Goal: Information Seeking & Learning: Find specific fact

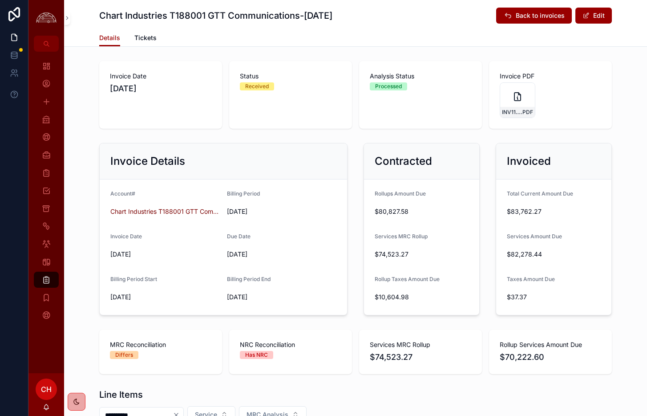
click at [605, 12] on button "Edit" at bounding box center [593, 16] width 36 height 16
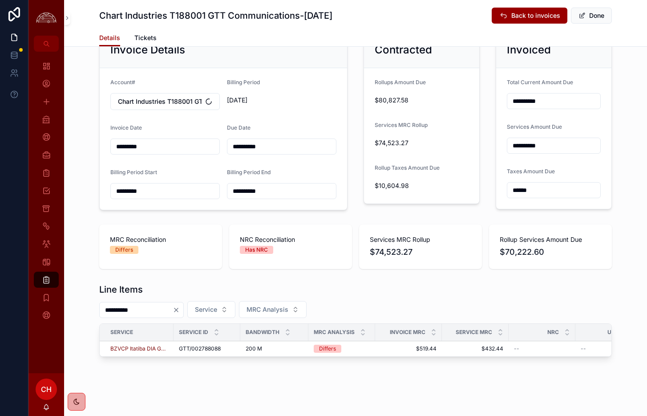
scroll to position [116, 0]
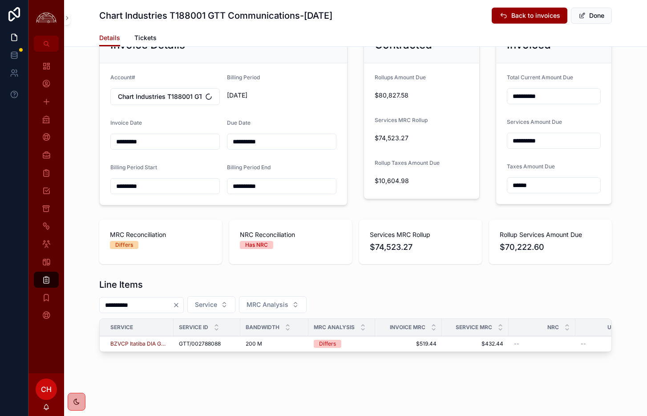
click at [331, 345] on div "Differs" at bounding box center [327, 344] width 17 height 8
click at [587, 11] on button "Done" at bounding box center [591, 16] width 41 height 16
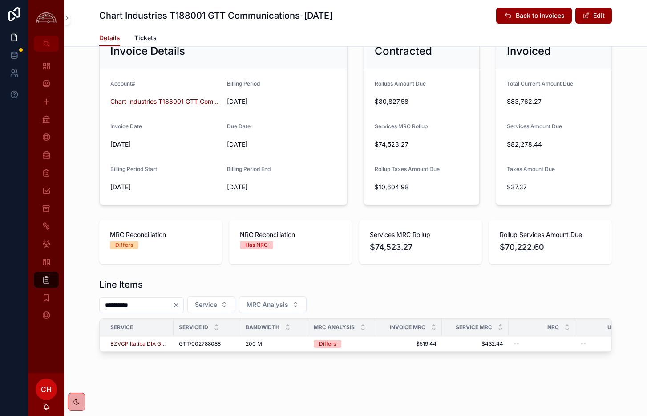
scroll to position [110, 0]
click at [551, 12] on span "Back to invoices" at bounding box center [540, 15] width 49 height 9
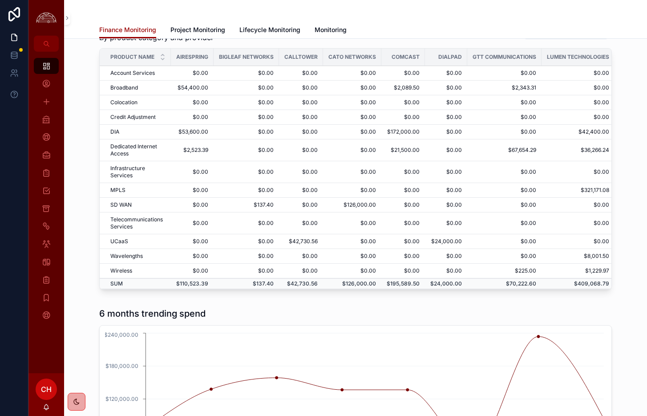
scroll to position [451, 0]
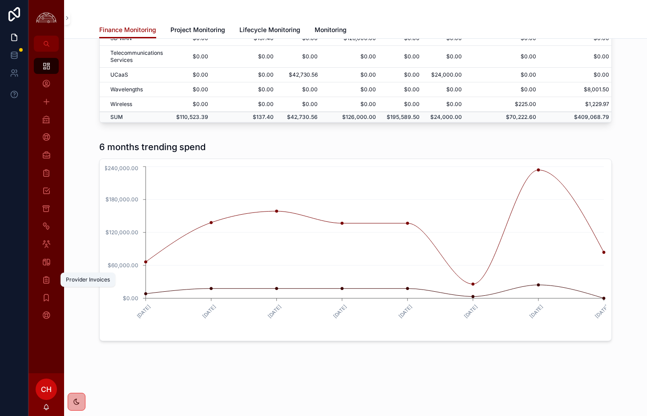
drag, startPoint x: 48, startPoint y: 278, endPoint x: 85, endPoint y: 276, distance: 37.4
click at [48, 278] on icon "scrollable content" at bounding box center [46, 279] width 9 height 9
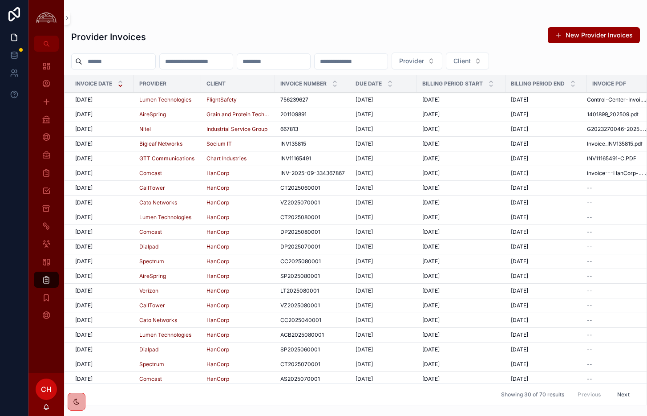
click at [120, 114] on div "10/1/2025 10/1/2025" at bounding box center [101, 114] width 53 height 7
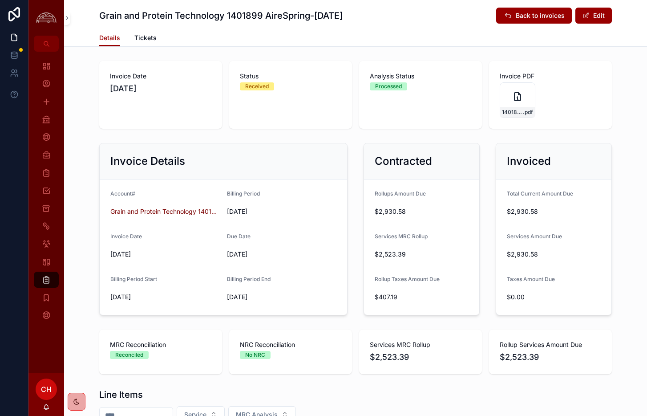
click at [542, 17] on span "Back to invoices" at bounding box center [540, 15] width 49 height 9
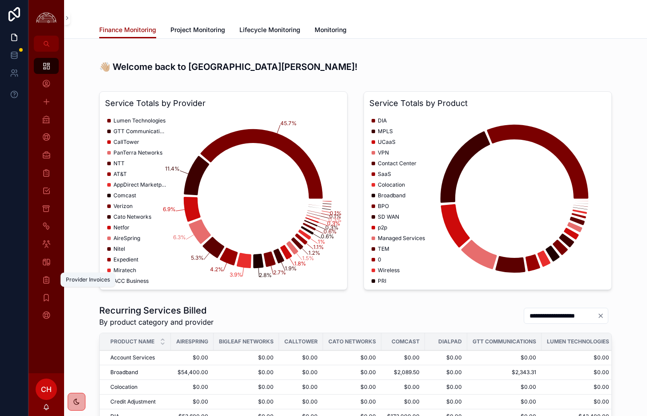
click at [44, 278] on icon "scrollable content" at bounding box center [46, 279] width 9 height 9
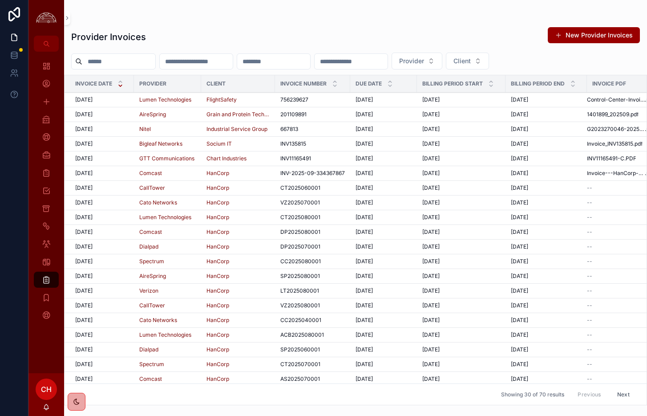
click at [124, 102] on div "10/1/2025 10/1/2025" at bounding box center [101, 99] width 53 height 7
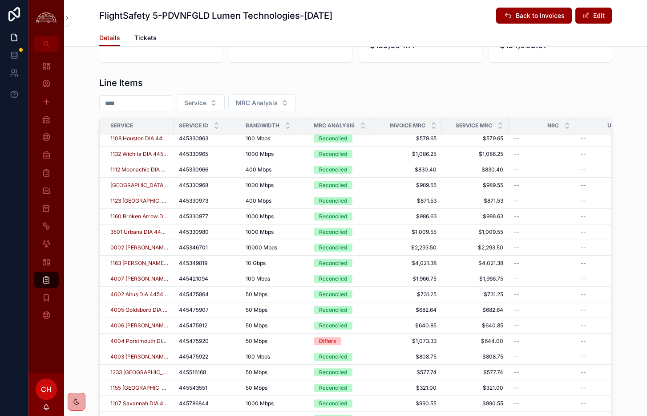
scroll to position [1021, 0]
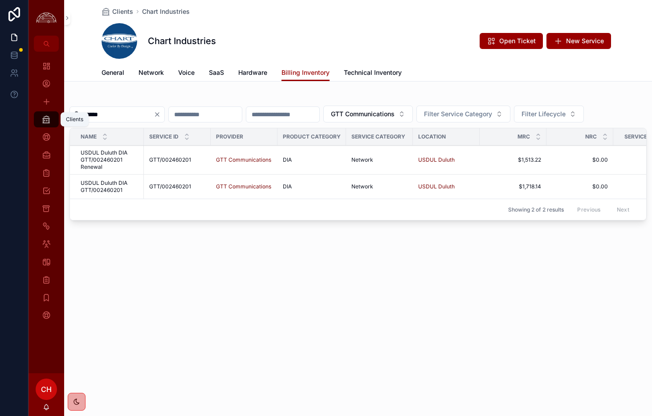
click at [45, 121] on icon "scrollable content" at bounding box center [46, 119] width 9 height 9
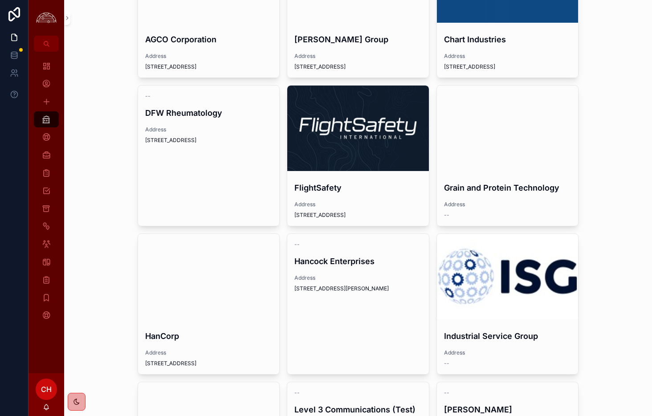
scroll to position [118, 0]
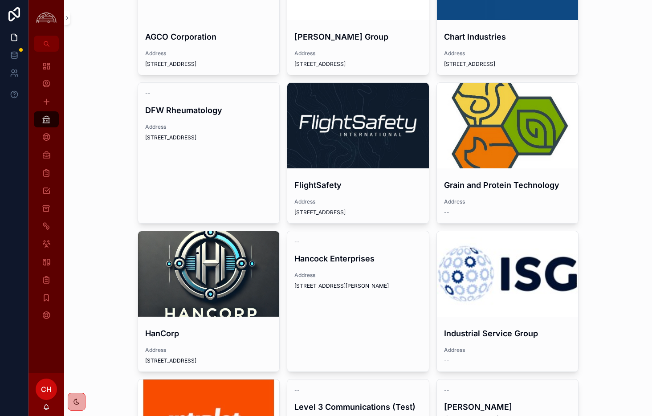
click at [466, 154] on div "scrollable content" at bounding box center [508, 125] width 142 height 85
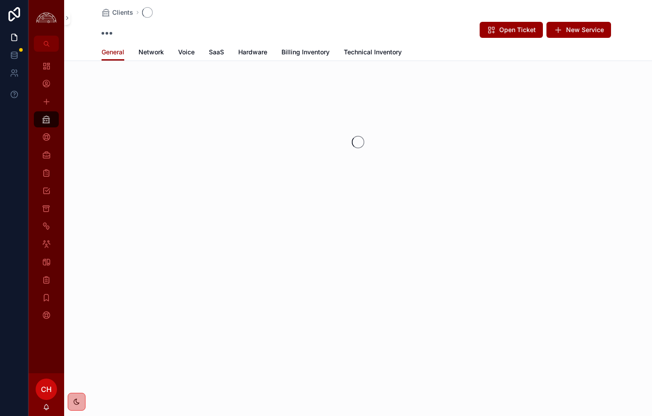
click at [150, 51] on span "Network" at bounding box center [150, 52] width 25 height 9
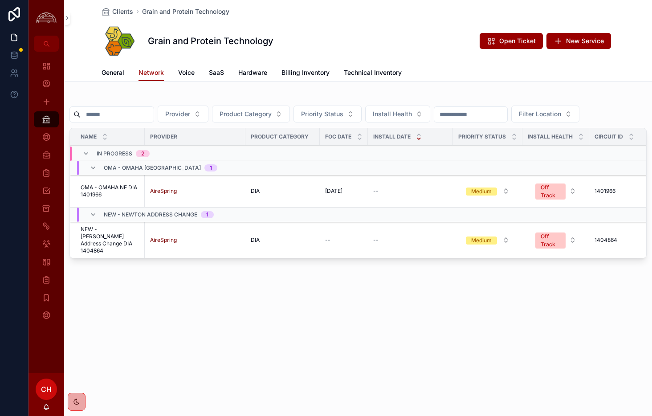
click at [116, 195] on span "OMA - OMAHA NE DIA 1401966" at bounding box center [110, 191] width 59 height 14
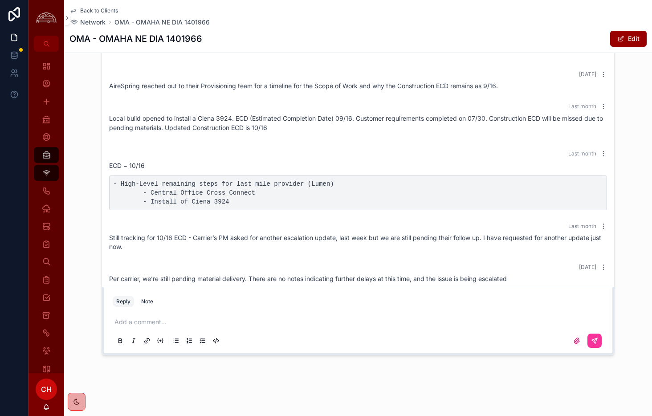
scroll to position [371, 0]
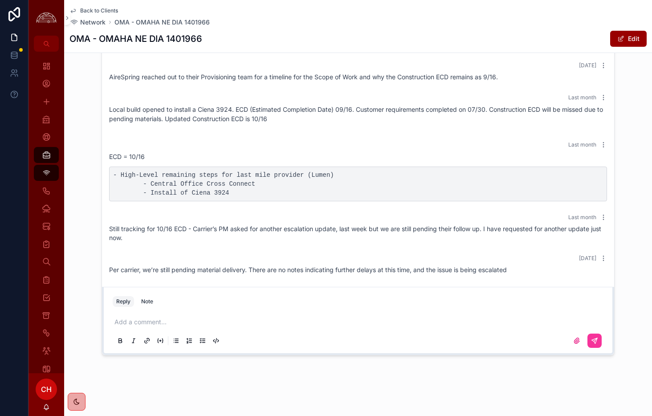
click at [163, 321] on p "scrollable content" at bounding box center [359, 321] width 490 height 9
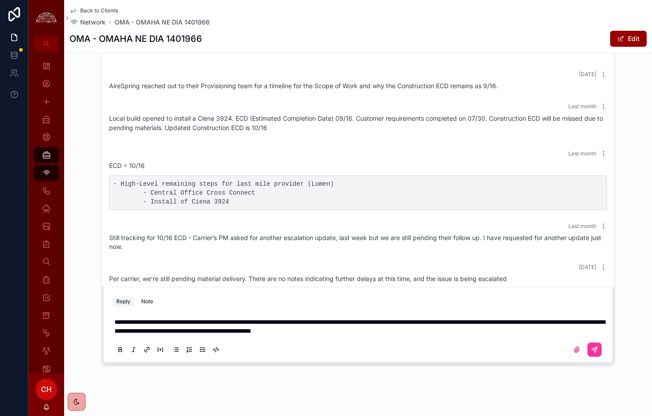
scroll to position [1069, 0]
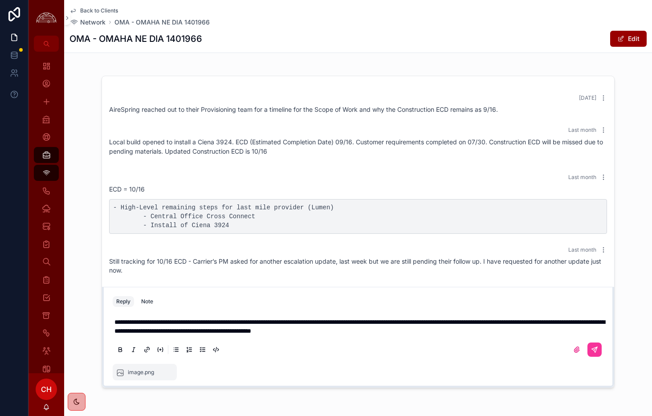
click at [164, 370] on div "image.png" at bounding box center [144, 371] width 57 height 9
click at [0, 0] on icon "scrollable content" at bounding box center [0, 0] width 0 height 0
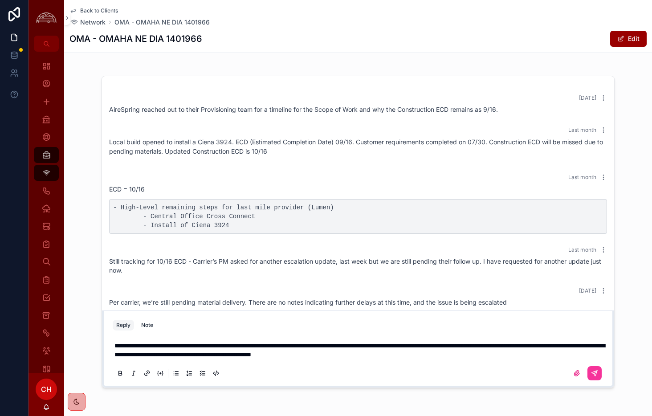
click at [596, 374] on icon "scrollable content" at bounding box center [594, 372] width 7 height 7
click at [601, 371] on div "scrollable content" at bounding box center [358, 373] width 490 height 18
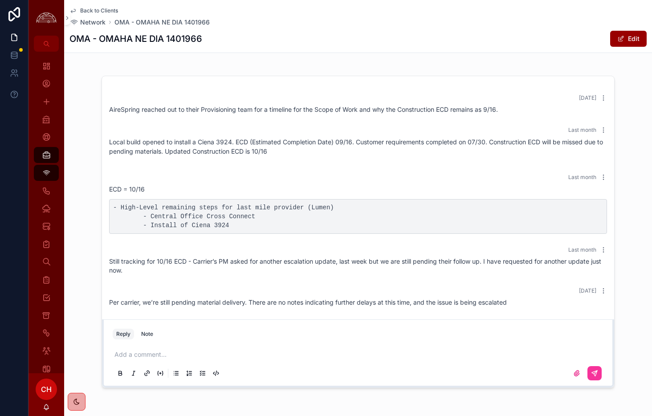
click at [108, 11] on span "Back to Clients" at bounding box center [99, 10] width 38 height 7
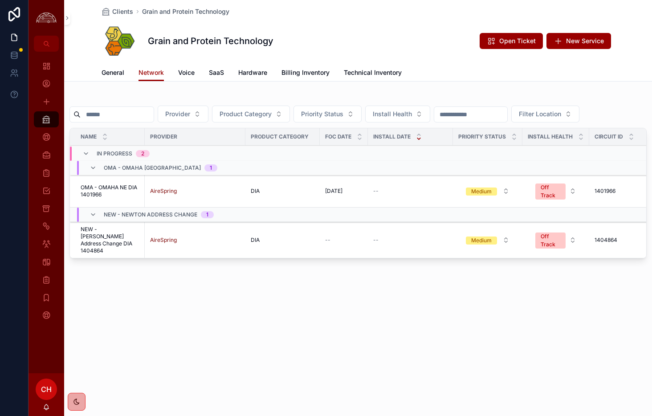
click at [105, 239] on span "NEW - [PERSON_NAME] Address Change DIA 1404864" at bounding box center [110, 240] width 59 height 28
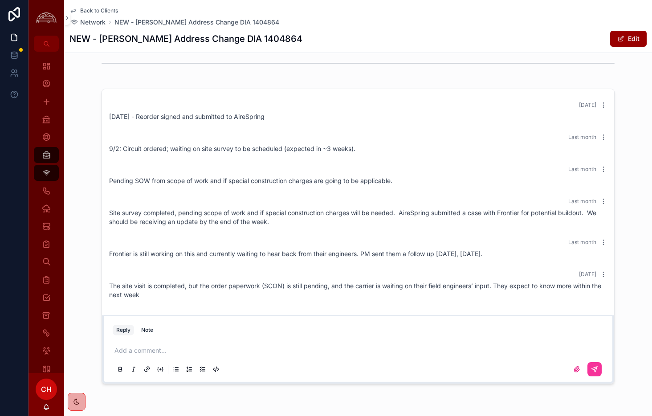
scroll to position [1048, 0]
click at [164, 356] on div "Add a comment..." at bounding box center [358, 358] width 490 height 37
click at [166, 352] on p "scrollable content" at bounding box center [359, 350] width 490 height 9
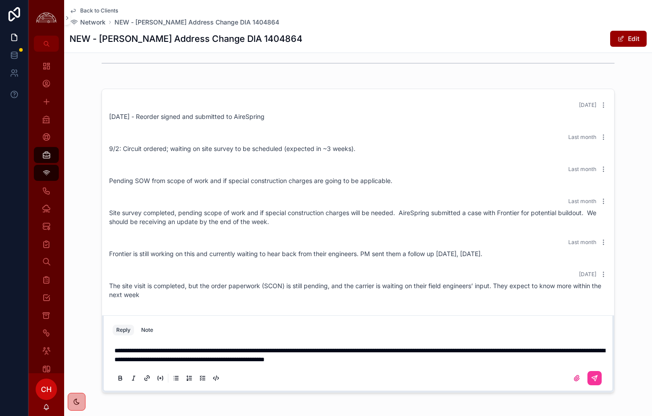
click at [595, 381] on icon "scrollable content" at bounding box center [594, 377] width 7 height 7
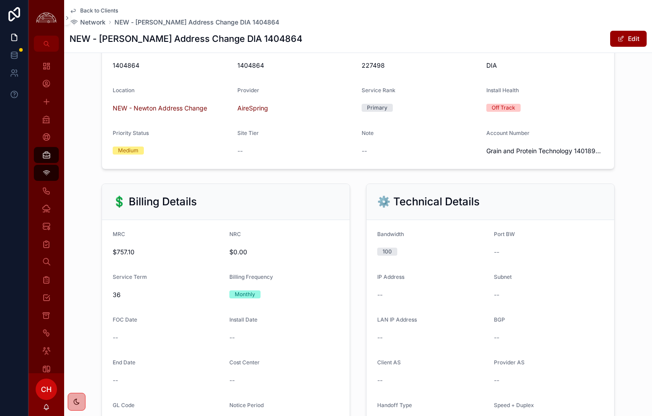
scroll to position [258, 0]
click at [96, 12] on span "Back to Clients" at bounding box center [99, 10] width 38 height 7
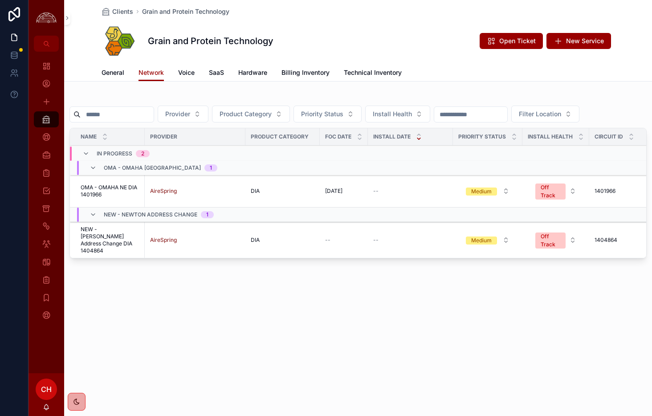
click at [116, 76] on span "General" at bounding box center [112, 72] width 23 height 9
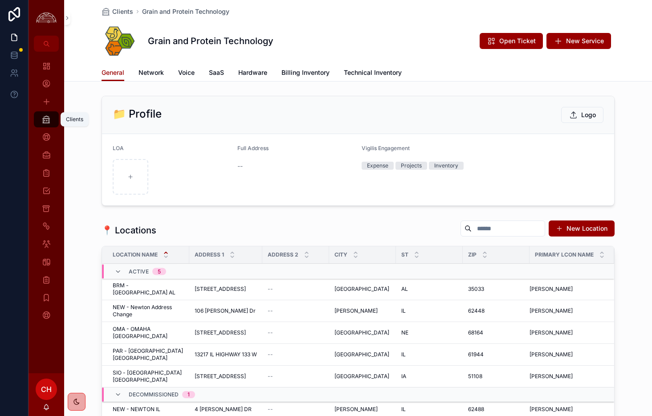
click at [44, 117] on icon "scrollable content" at bounding box center [46, 119] width 9 height 9
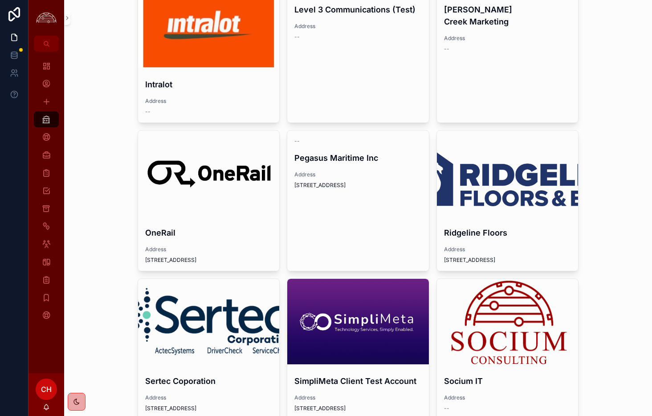
scroll to position [518, 0]
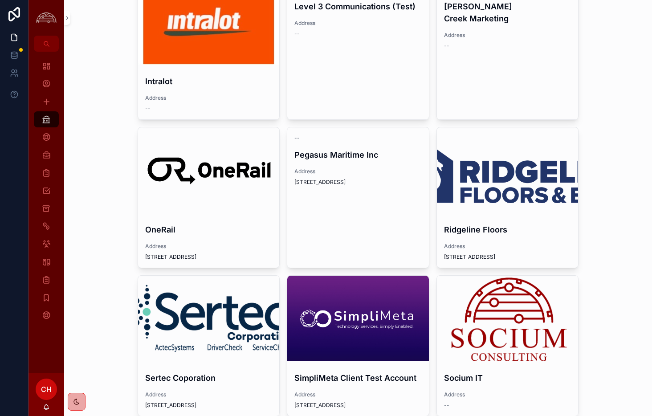
click at [263, 191] on div "scrollable content" at bounding box center [209, 169] width 142 height 85
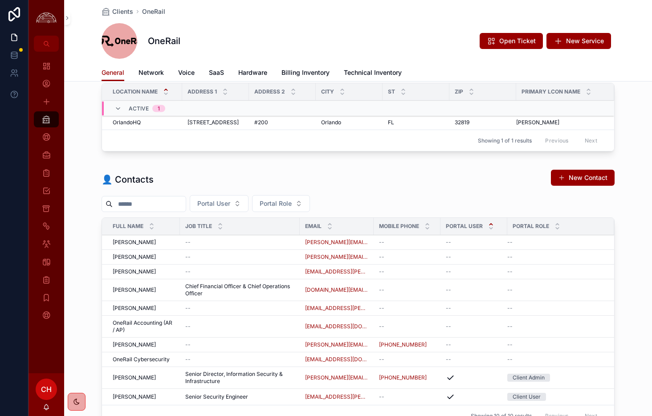
scroll to position [164, 0]
click at [50, 125] on div "Clients" at bounding box center [46, 119] width 14 height 14
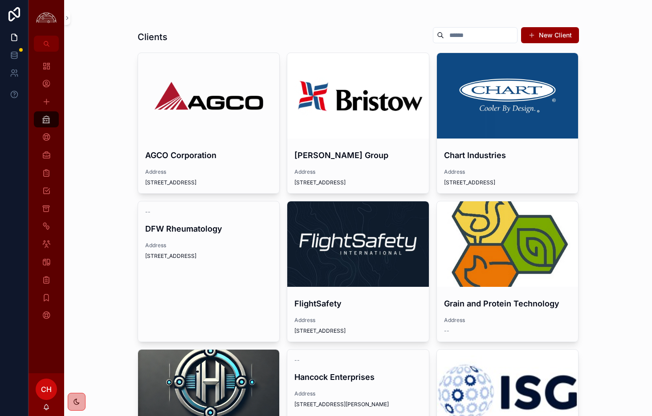
click at [524, 155] on h4 "Chart Industries" at bounding box center [507, 155] width 127 height 12
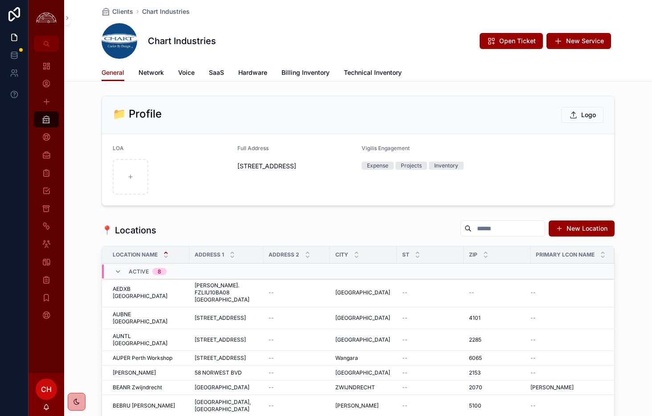
click at [312, 69] on span "Billing Inventory" at bounding box center [305, 72] width 48 height 9
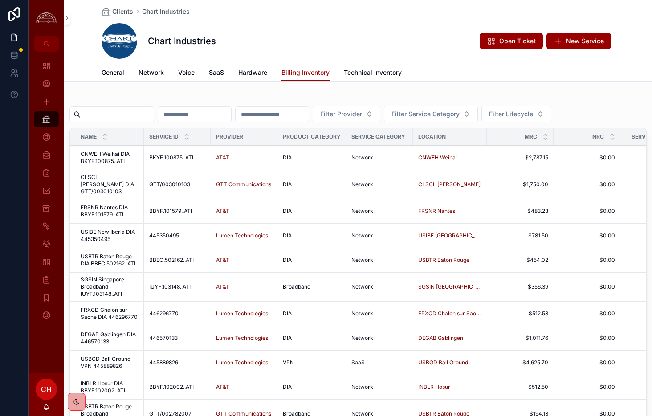
click at [118, 114] on input "scrollable content" at bounding box center [117, 114] width 73 height 12
type input "*****"
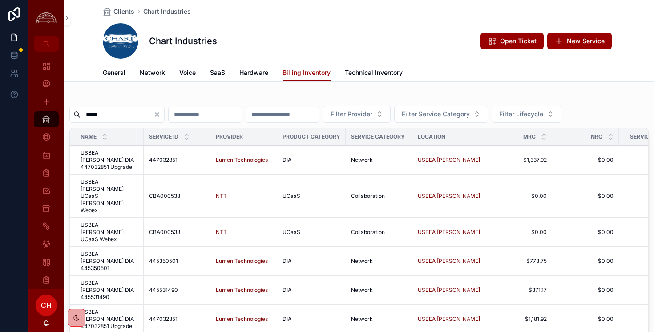
click at [92, 154] on span "USBEA [PERSON_NAME] DIA 447032851 Upgrade" at bounding box center [110, 159] width 58 height 21
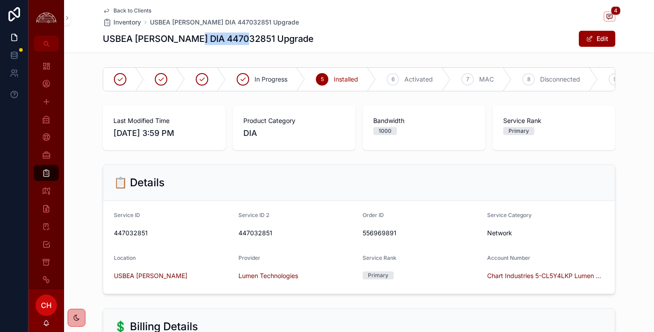
drag, startPoint x: 224, startPoint y: 40, endPoint x: 190, endPoint y: 45, distance: 34.5
click at [190, 45] on h1 "USBEA [PERSON_NAME] DIA 447032851 Upgrade" at bounding box center [208, 38] width 211 height 12
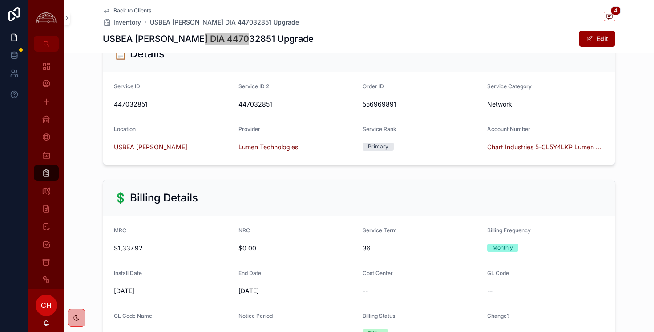
scroll to position [119, 0]
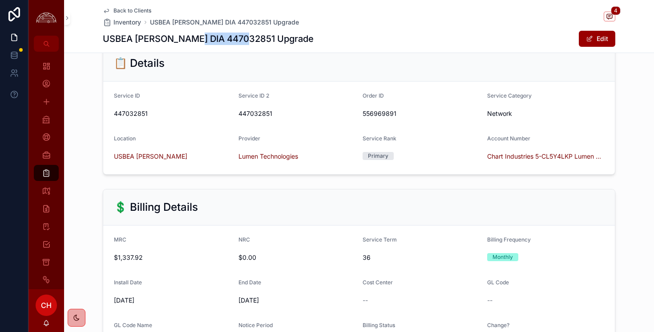
click at [144, 11] on span "Back to Clients" at bounding box center [132, 10] width 38 height 7
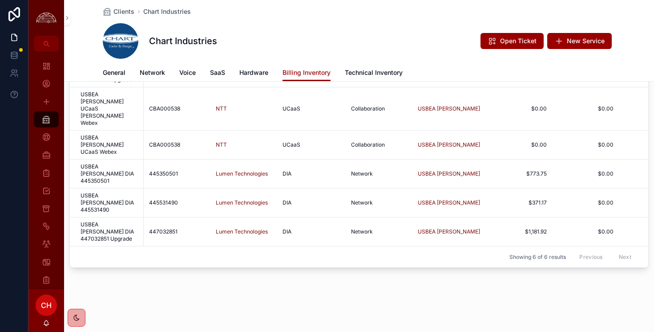
scroll to position [46, 0]
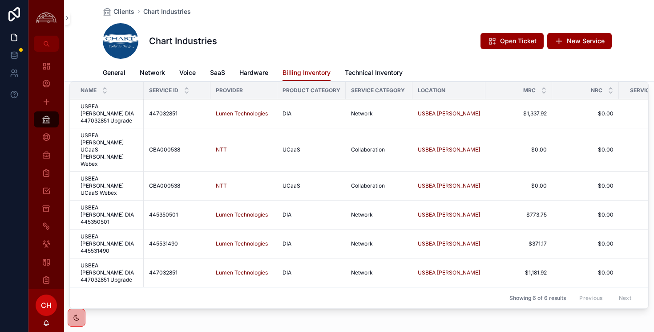
click at [128, 262] on span "USBEA [PERSON_NAME] DIA 447032851 Upgrade" at bounding box center [110, 272] width 58 height 21
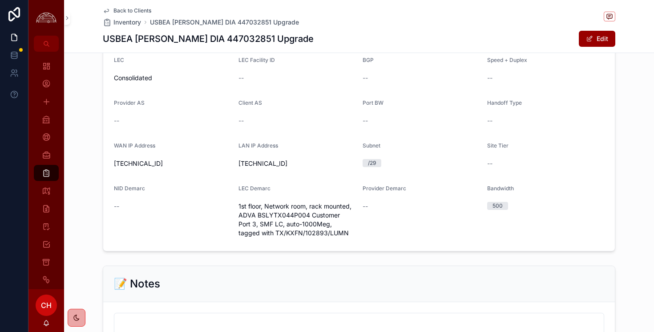
scroll to position [560, 0]
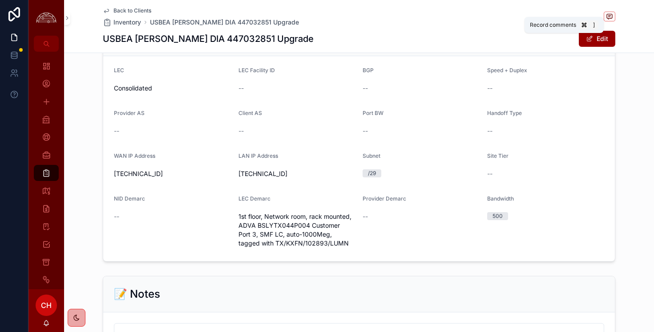
click at [606, 13] on span "scrollable content" at bounding box center [610, 17] width 12 height 10
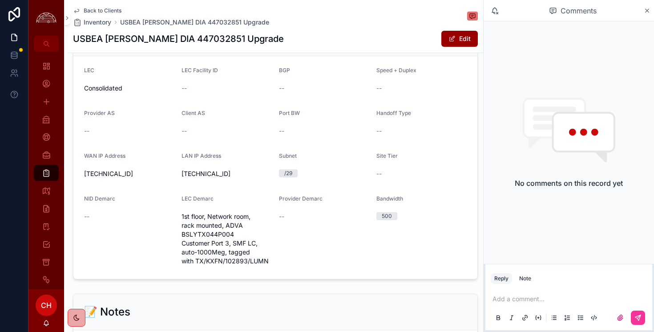
drag, startPoint x: 642, startPoint y: 13, endPoint x: 649, endPoint y: 9, distance: 8.0
click at [643, 12] on div "Comments" at bounding box center [573, 10] width 142 height 15
click at [651, 8] on div "Comments" at bounding box center [569, 10] width 170 height 21
click at [649, 8] on icon "scrollable content" at bounding box center [647, 10] width 7 height 7
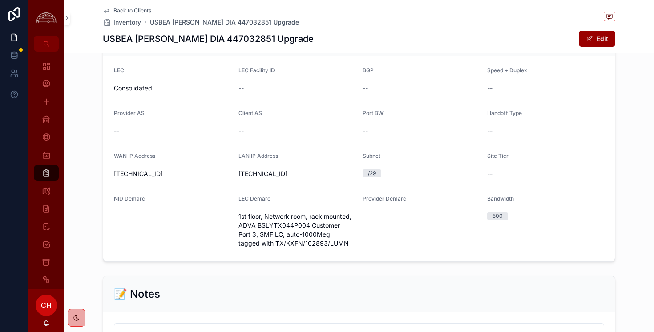
scroll to position [898, 0]
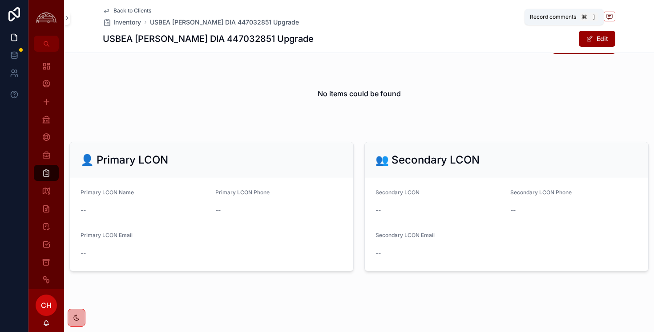
click at [612, 16] on icon "scrollable content" at bounding box center [609, 16] width 5 height 5
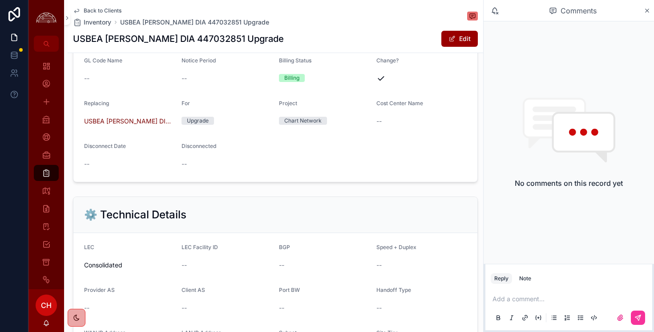
scroll to position [369, 0]
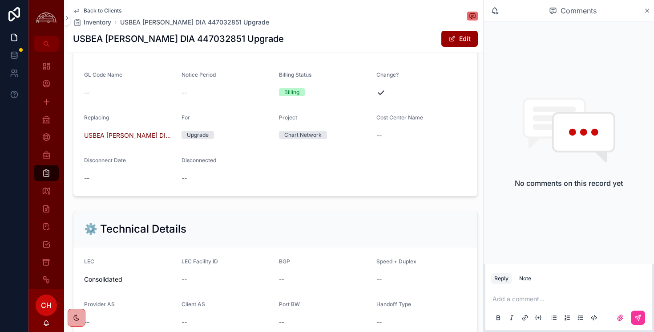
click at [534, 300] on p "scrollable content" at bounding box center [571, 298] width 156 height 9
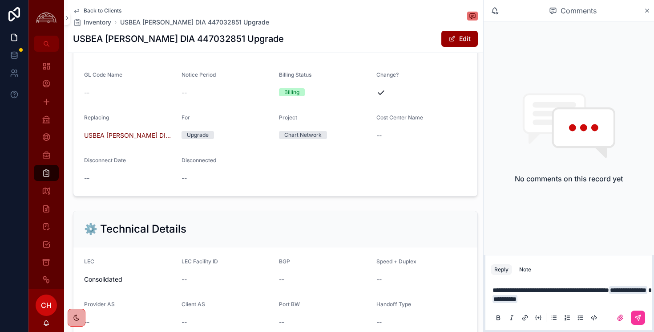
click at [642, 321] on button "scrollable content" at bounding box center [638, 317] width 14 height 14
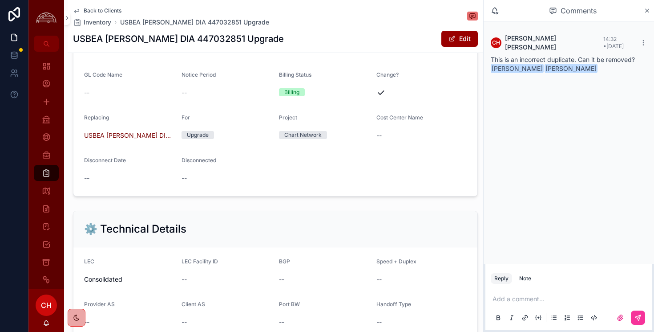
click at [645, 8] on icon "scrollable content" at bounding box center [647, 10] width 7 height 7
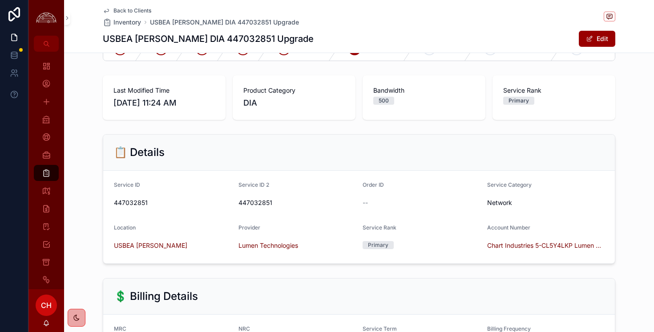
scroll to position [31, 0]
click at [125, 8] on span "Back to Clients" at bounding box center [132, 10] width 38 height 7
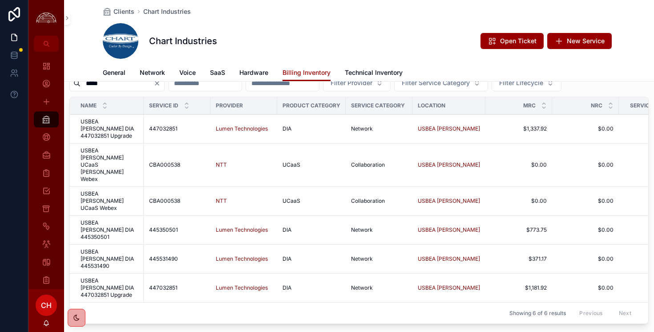
click at [121, 219] on span "USBEA [PERSON_NAME] DIA 445350501" at bounding box center [110, 229] width 58 height 21
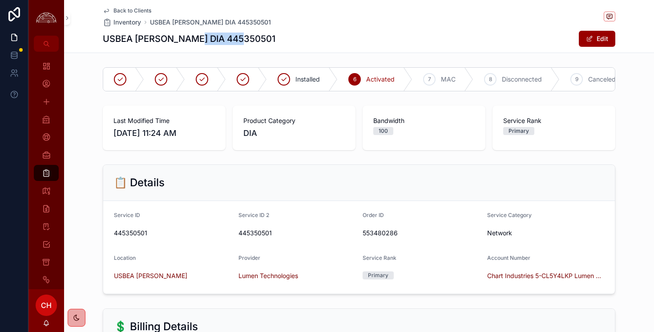
drag, startPoint x: 216, startPoint y: 42, endPoint x: 190, endPoint y: 42, distance: 26.3
click at [190, 42] on div "USBEA [PERSON_NAME] DIA 445350501 Edit" at bounding box center [359, 38] width 513 height 17
click at [130, 8] on span "Back to Clients" at bounding box center [132, 10] width 38 height 7
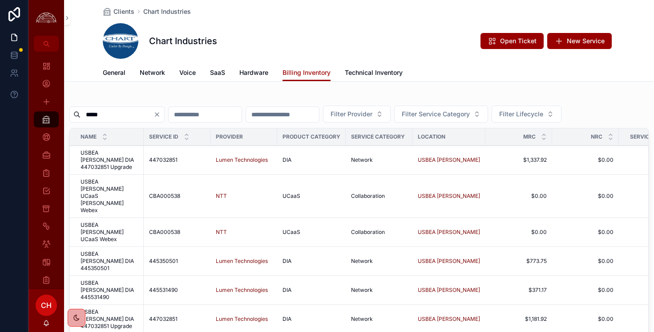
click at [119, 279] on span "USBEA [PERSON_NAME] DIA 445531490" at bounding box center [110, 289] width 58 height 21
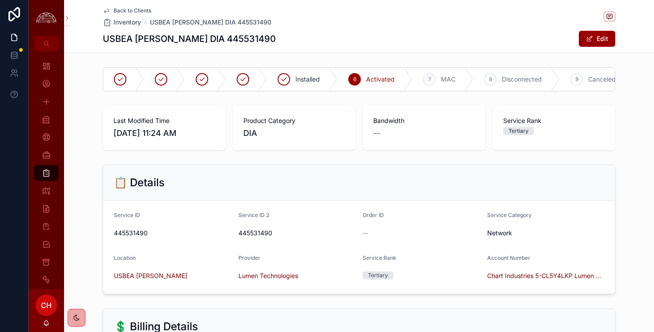
click at [232, 43] on h1 "USBEA [PERSON_NAME] DIA 445531490" at bounding box center [189, 38] width 173 height 12
click at [231, 42] on h1 "USBEA [PERSON_NAME] DIA 445531490" at bounding box center [189, 38] width 173 height 12
click at [227, 38] on h1 "USBEA [PERSON_NAME] DIA 445531490" at bounding box center [189, 38] width 173 height 12
copy h1 "445531490"
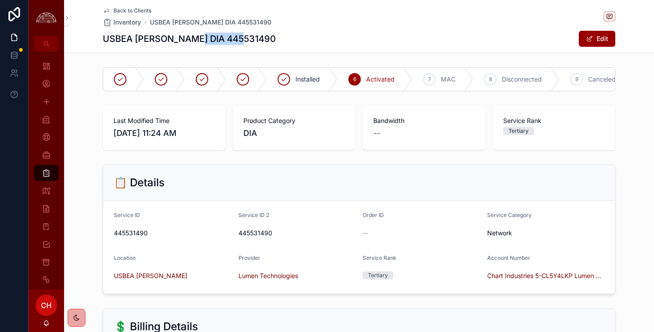
click at [594, 44] on button "Edit" at bounding box center [597, 39] width 36 height 16
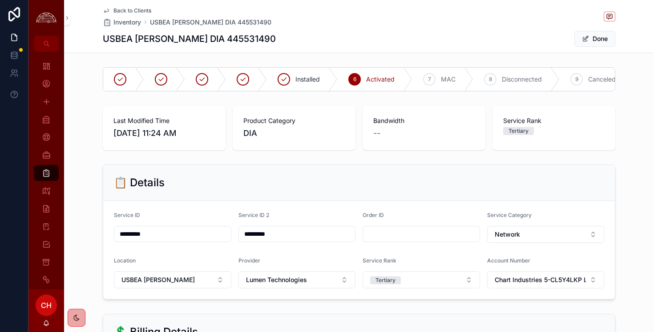
click at [270, 127] on div "DIA" at bounding box center [293, 133] width 101 height 12
click at [605, 32] on button "Done" at bounding box center [595, 39] width 41 height 16
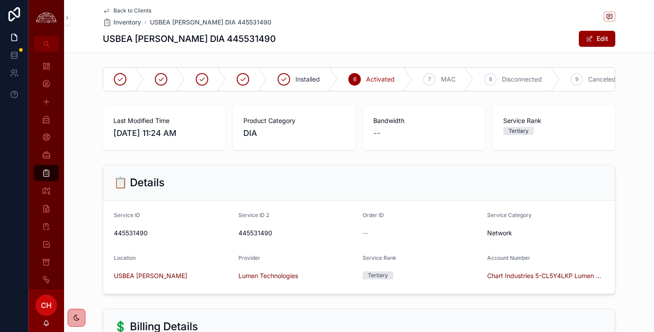
click at [275, 137] on div "DIA" at bounding box center [293, 133] width 101 height 12
click at [603, 37] on button "Edit" at bounding box center [597, 39] width 36 height 16
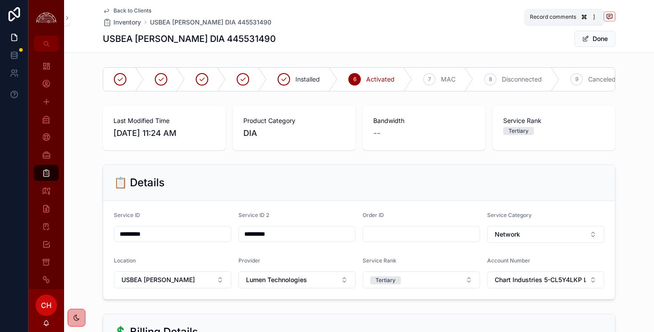
click at [607, 17] on icon "scrollable content" at bounding box center [609, 16] width 7 height 7
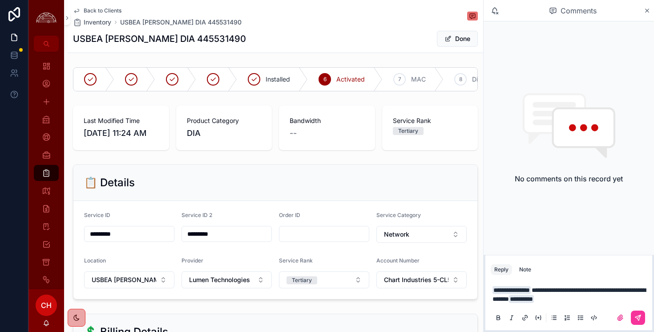
click at [640, 319] on icon "scrollable content" at bounding box center [638, 317] width 5 height 5
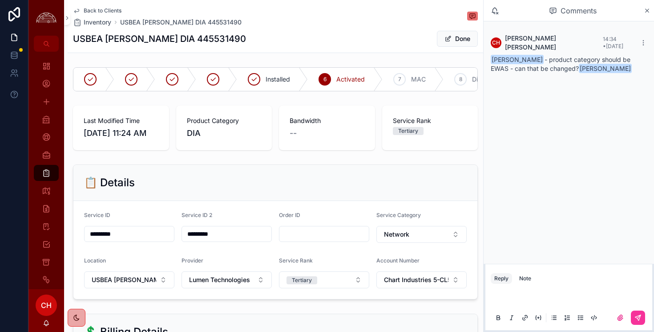
click at [647, 9] on icon "scrollable content" at bounding box center [647, 10] width 7 height 7
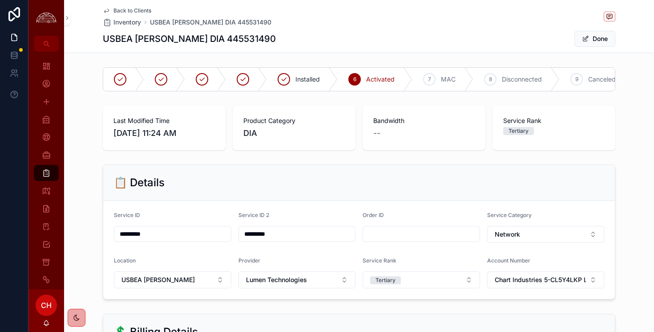
click at [127, 9] on span "Back to Clients" at bounding box center [132, 10] width 38 height 7
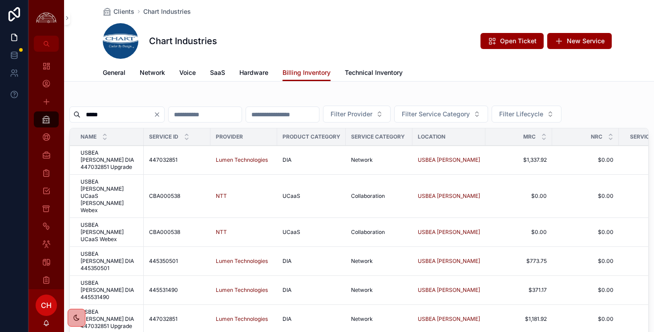
click at [113, 279] on span "USBEA [PERSON_NAME] DIA 445531490" at bounding box center [110, 289] width 58 height 21
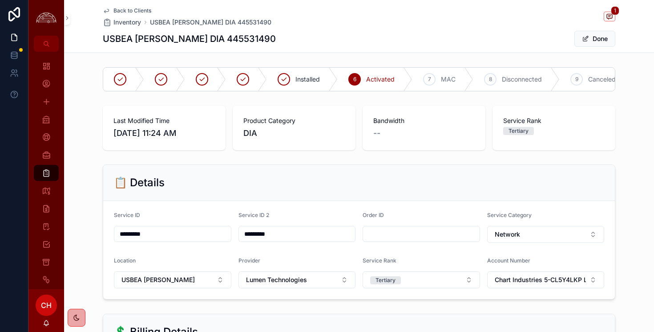
click at [130, 9] on span "Back to Clients" at bounding box center [132, 10] width 38 height 7
